Goal: Complete application form

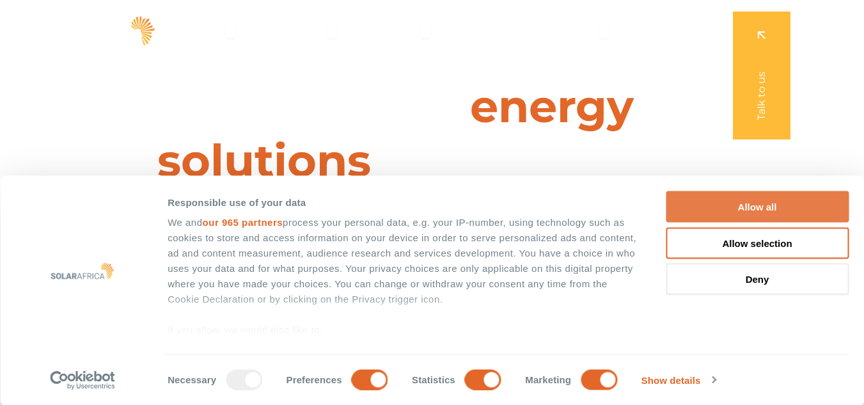
click at [801, 209] on button "Allow all" at bounding box center [757, 206] width 183 height 31
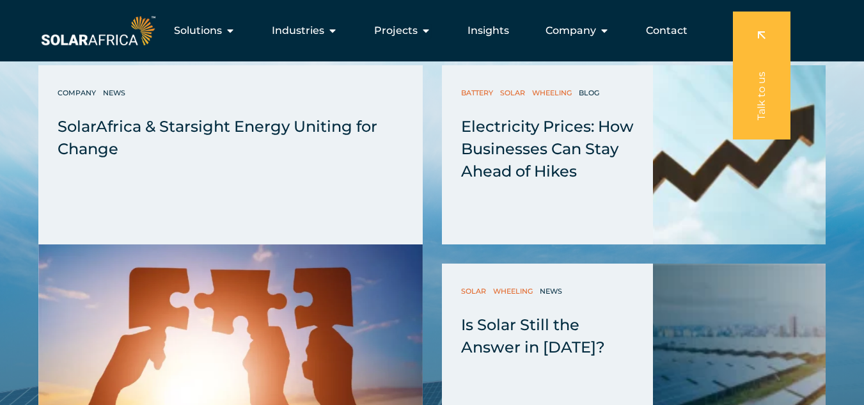
scroll to position [3195, 0]
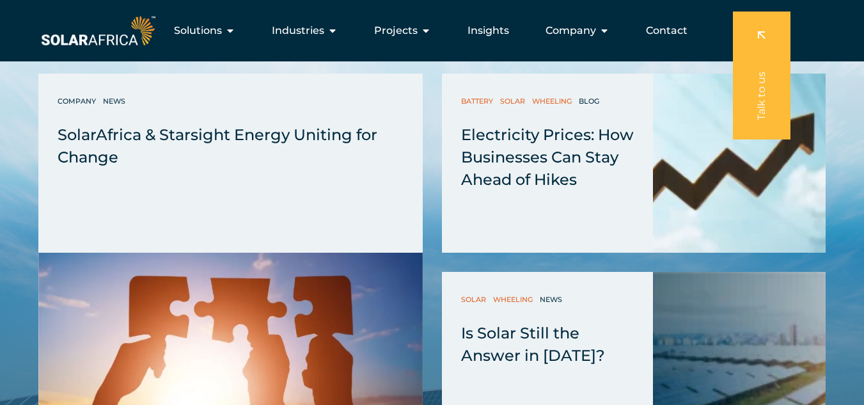
click at [760, 33] on link at bounding box center [762, 76] width 58 height 128
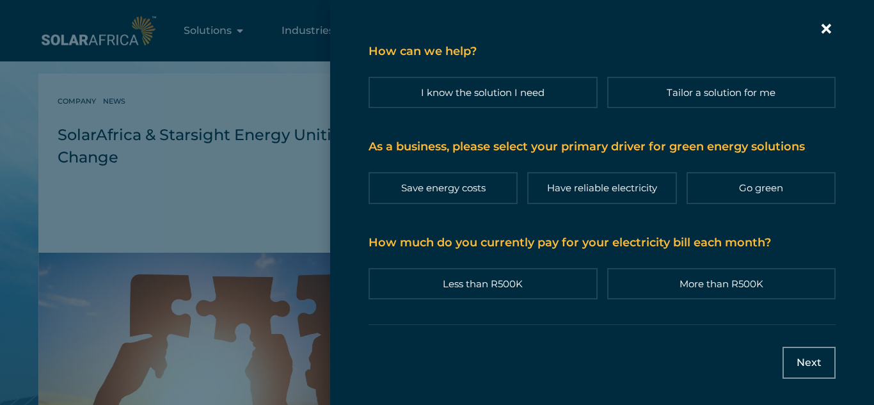
click at [827, 26] on icon "Contact form | Slide-in" at bounding box center [826, 29] width 10 height 10
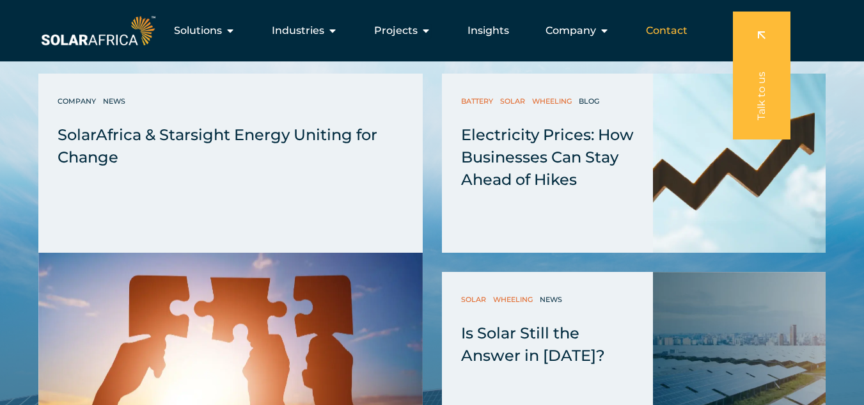
click at [670, 37] on span "Contact" at bounding box center [667, 30] width 42 height 15
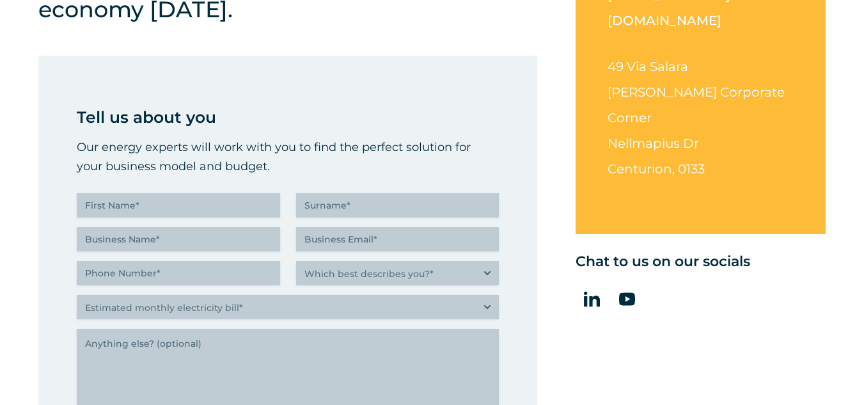
scroll to position [431, 0]
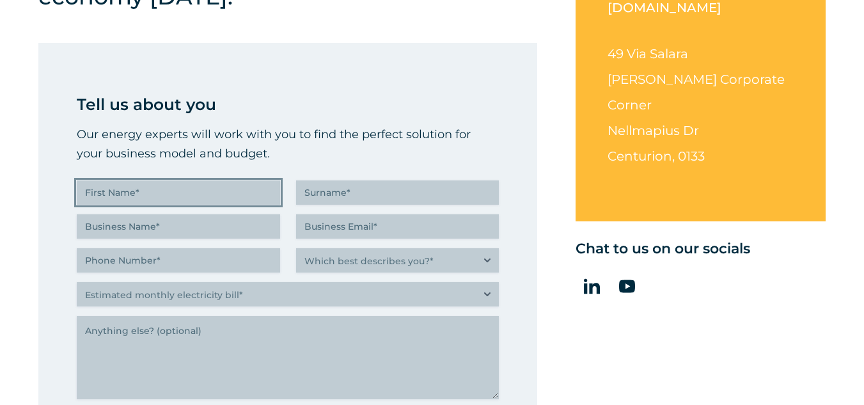
click at [193, 186] on input "First Name (Required)" at bounding box center [178, 192] width 203 height 24
type input "[PERSON_NAME]"
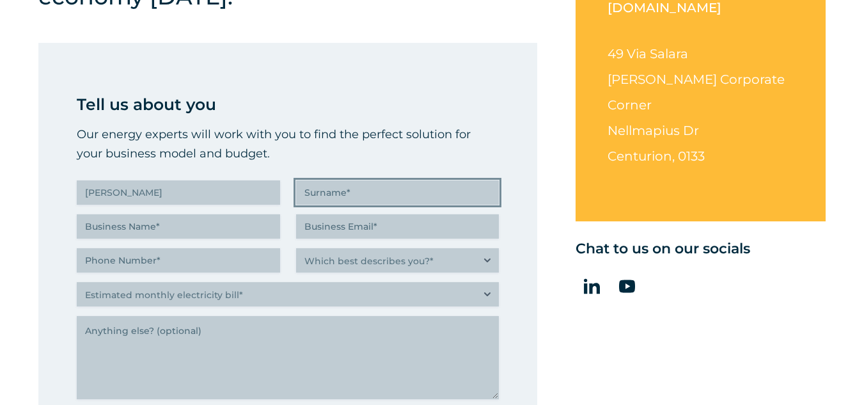
click at [308, 192] on input "Surname (Required)" at bounding box center [397, 192] width 203 height 24
type input "[PERSON_NAME]"
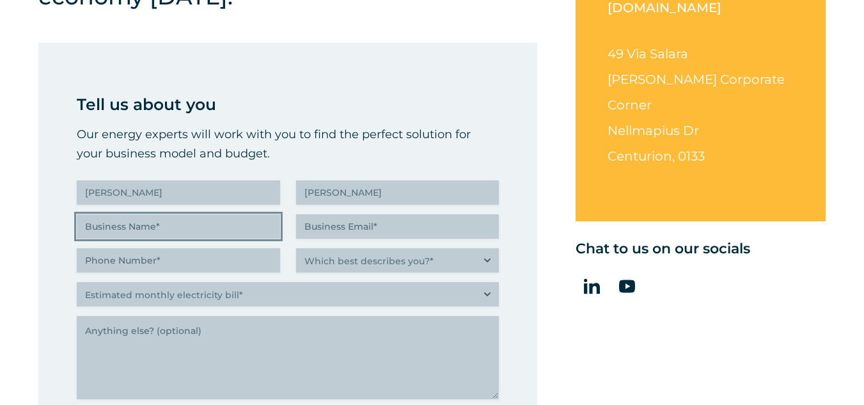
click at [212, 232] on input "Business Name (Required)" at bounding box center [178, 226] width 203 height 24
type input "LPR Group"
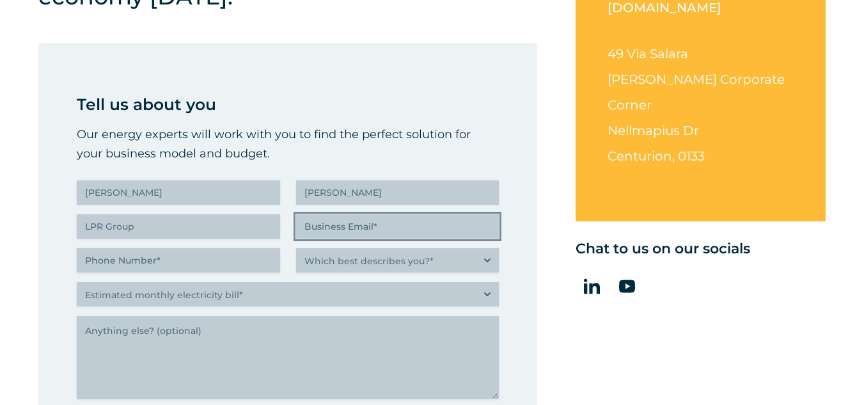
click at [411, 228] on input "Business Email (Required)" at bounding box center [397, 226] width 203 height 24
type input "[PERSON_NAME][EMAIL_ADDRESS][DOMAIN_NAME]"
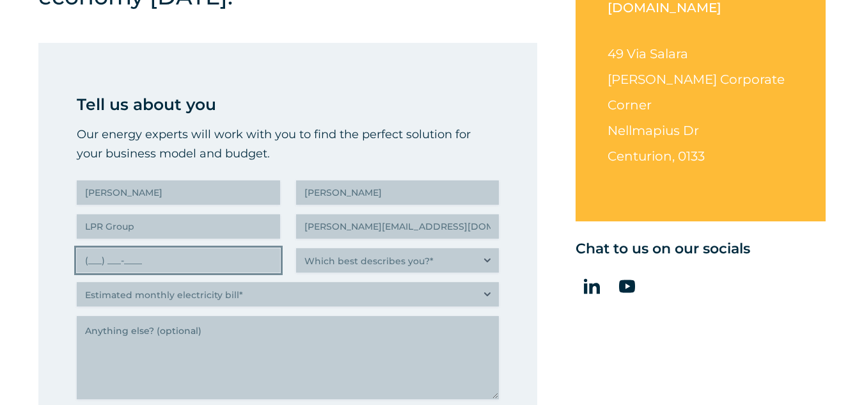
click at [251, 263] on input "(___) ___-____" at bounding box center [178, 260] width 203 height 24
type input "(082) 926-9302"
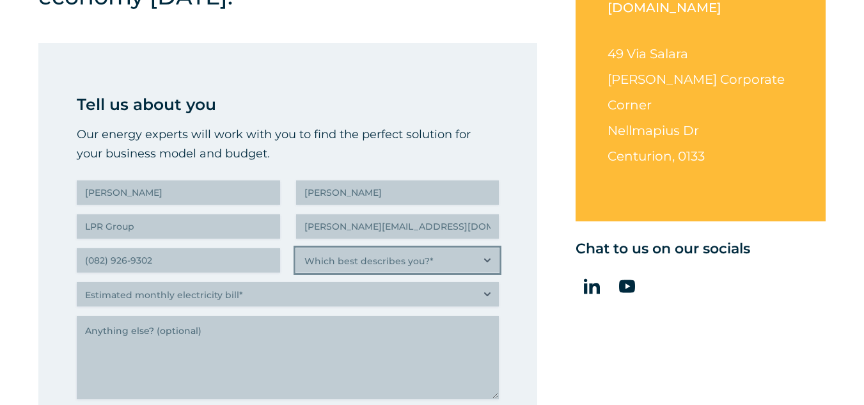
click at [488, 260] on select "Which best describes you?* Researching and identifying the best energy solution…" at bounding box center [397, 260] width 203 height 24
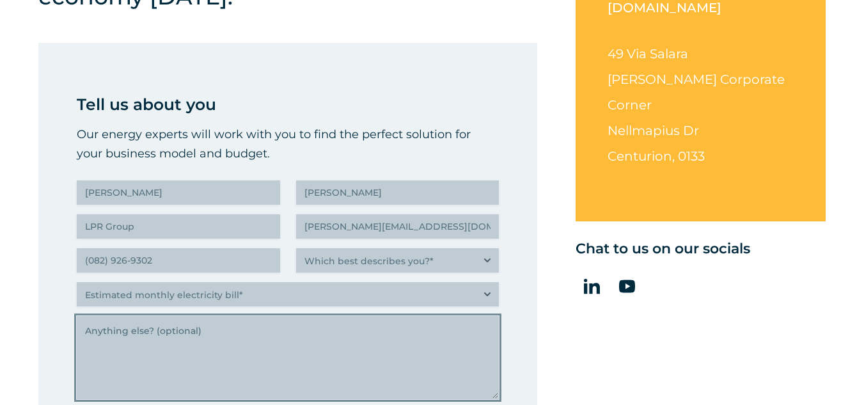
click at [242, 354] on textarea "Anything else" at bounding box center [288, 357] width 422 height 83
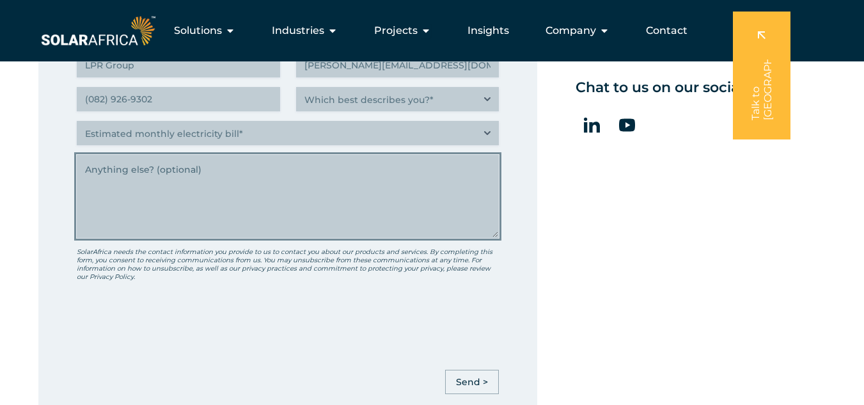
scroll to position [584, 0]
